Goal: Transaction & Acquisition: Purchase product/service

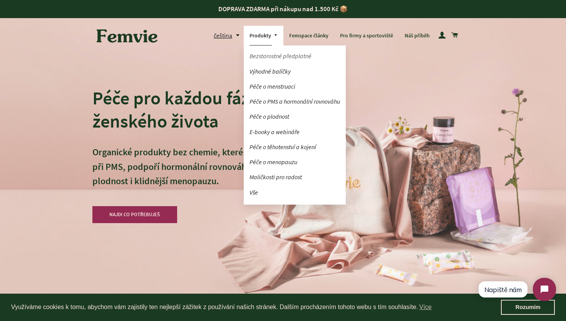
click at [290, 54] on link "Bezstarostné předplatné" at bounding box center [295, 55] width 102 height 13
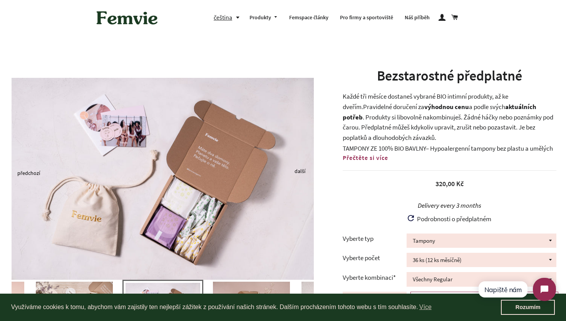
click at [141, 20] on img at bounding box center [126, 18] width 69 height 24
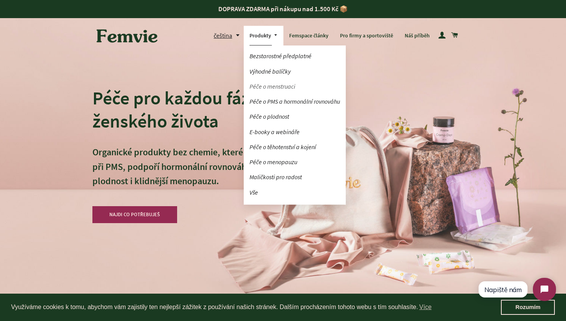
click at [282, 87] on link "Péče o menstruaci" at bounding box center [295, 86] width 102 height 13
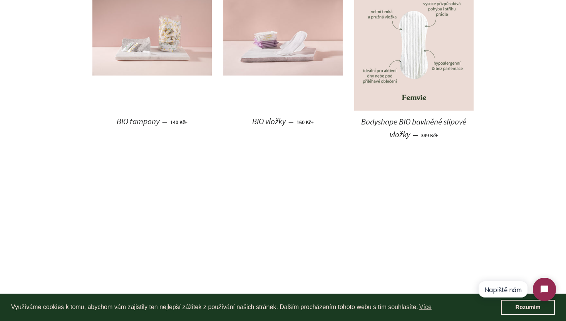
scroll to position [473, 0]
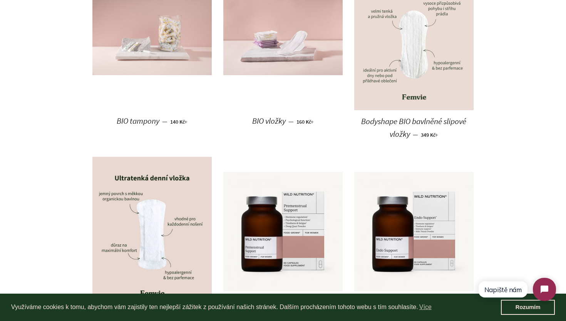
click at [414, 84] on img at bounding box center [413, 35] width 119 height 149
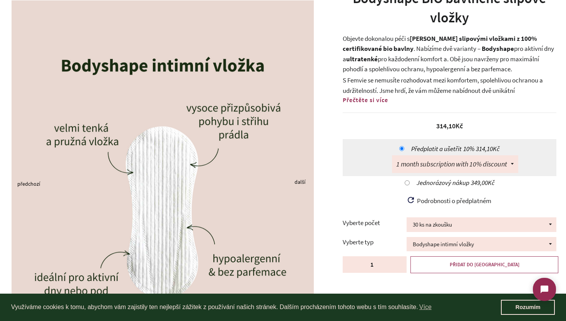
click at [426, 148] on span "Předplatit a ušetřit" at bounding box center [437, 148] width 52 height 8
click at [404, 148] on input "Předplatit a ušetřit 10% 314,10Kč" at bounding box center [401, 148] width 5 height 5
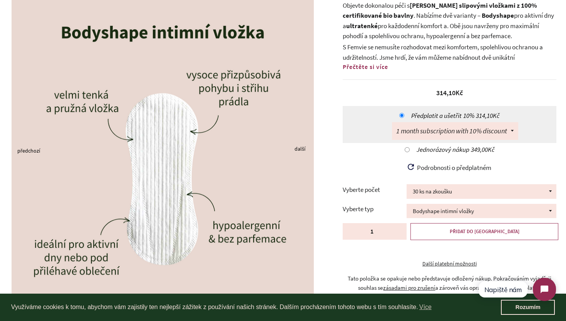
scroll to position [112, 0]
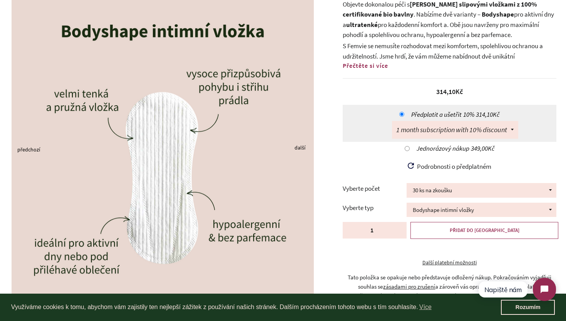
click at [449, 149] on span "Jednorázový nákup" at bounding box center [444, 148] width 54 height 8
click at [410, 149] on input "Jednorázový nákup 349,00Kč" at bounding box center [407, 148] width 5 height 5
radio input "true"
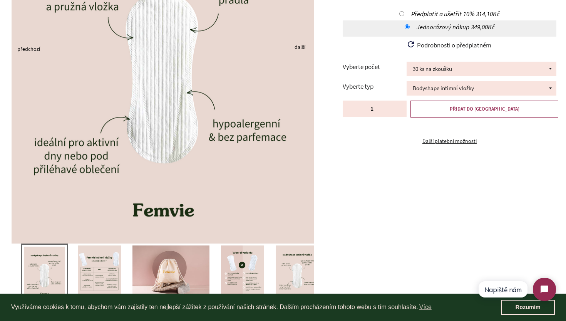
scroll to position [211, 0]
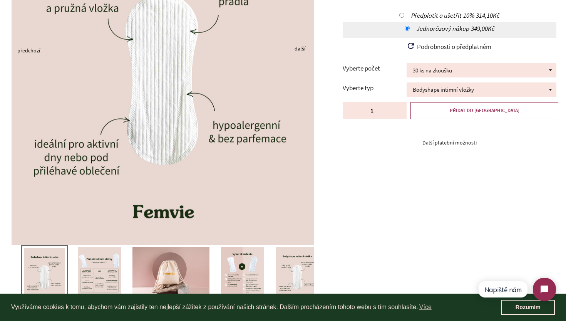
click at [121, 268] on img at bounding box center [99, 274] width 43 height 54
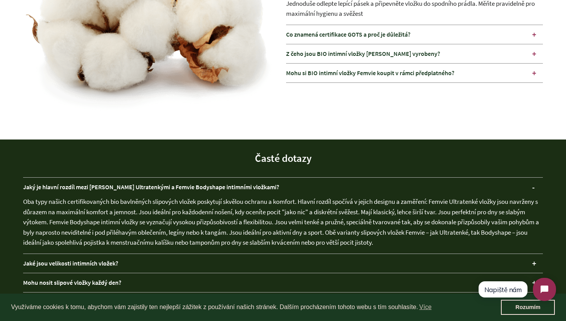
scroll to position [802, 0]
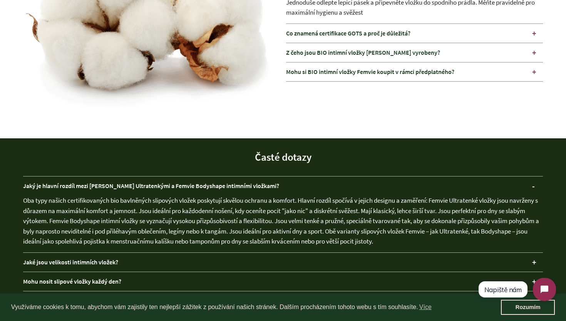
click at [234, 262] on div "Jaké jsou velikosti intimních vložek?" at bounding box center [283, 262] width 520 height 19
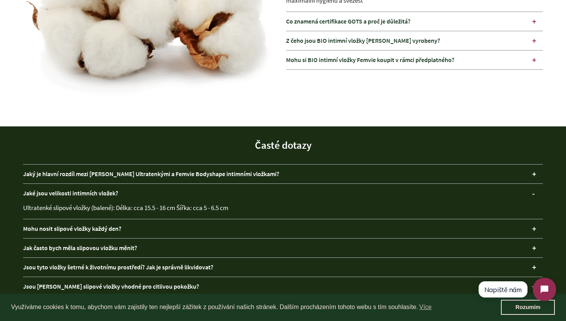
scroll to position [815, 0]
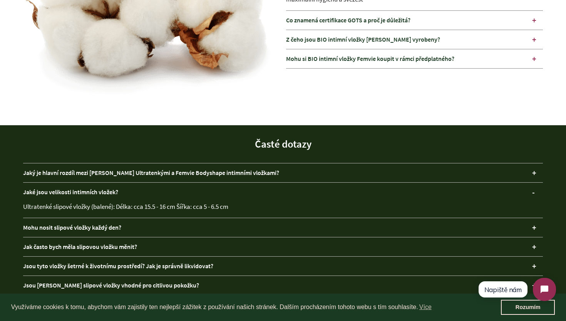
click at [235, 173] on div "Jaký je hlavní rozdíl mezi Femvie Ultratenkými a Femvie Bodyshape intimními vlo…" at bounding box center [283, 172] width 520 height 19
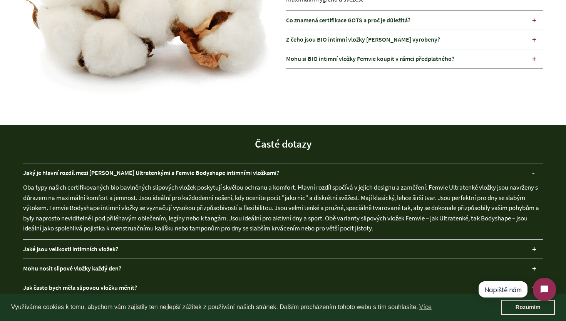
click at [235, 173] on div "Jaký je hlavní rozdíl mezi Femvie Ultratenkými a Femvie Bodyshape intimními vlo…" at bounding box center [283, 172] width 520 height 19
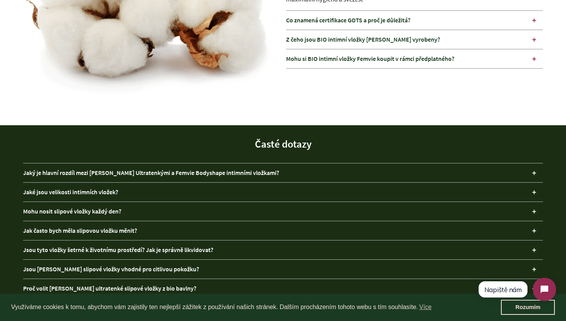
click at [156, 213] on div "Mohu nosit slipové vložky každý den?" at bounding box center [283, 211] width 520 height 19
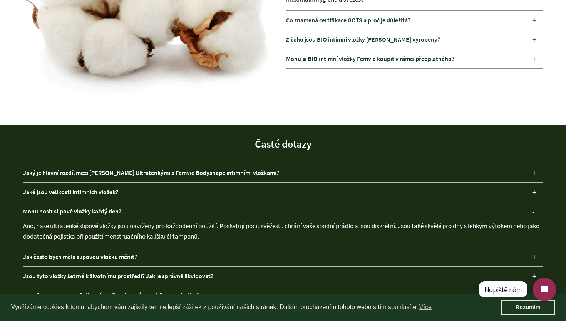
click at [156, 213] on div "Mohu nosit slipové vložky každý den?" at bounding box center [283, 211] width 520 height 19
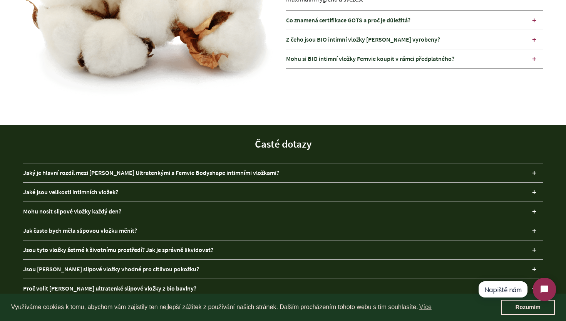
click at [149, 228] on div "Jak často bych měla slipovou vložku měnit?" at bounding box center [283, 230] width 520 height 19
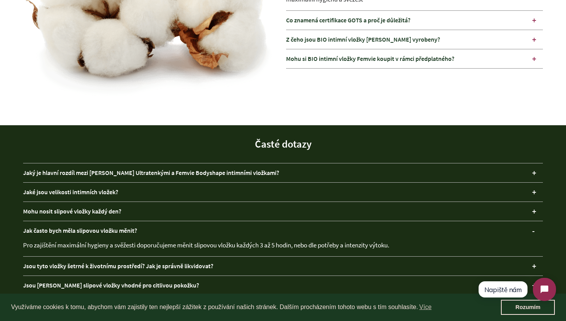
click at [149, 228] on div "Jak často bych měla slipovou vložku měnit?" at bounding box center [283, 230] width 520 height 19
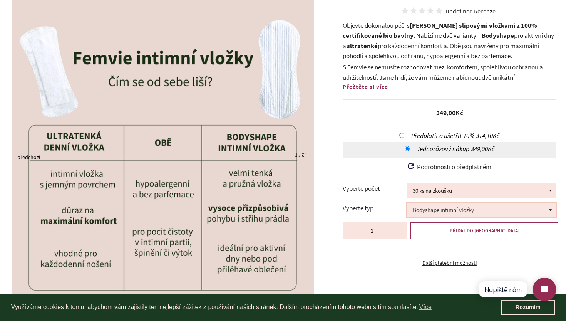
scroll to position [105, 0]
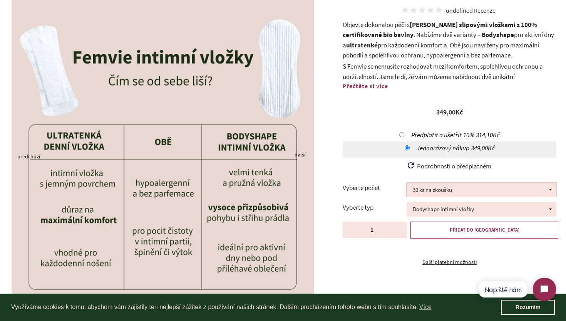
select select "100 ks"
click at [489, 135] on span "719,10Kč" at bounding box center [487, 135] width 23 height 8
click at [404, 135] on input "Předplatit a ušetřit 10% 719,10Kč" at bounding box center [401, 134] width 5 height 5
radio input "true"
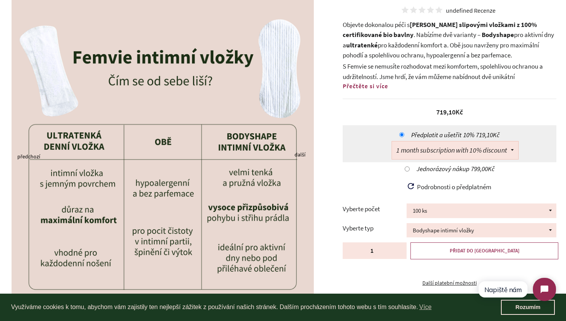
select select "689809031493"
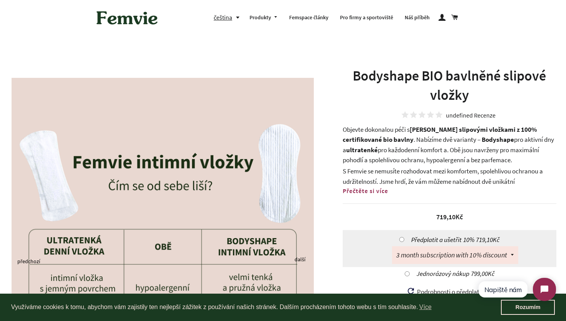
click at [120, 25] on img at bounding box center [126, 18] width 69 height 24
